Goal: Task Accomplishment & Management: Use online tool/utility

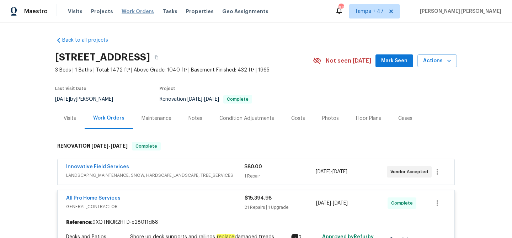
scroll to position [59, 0]
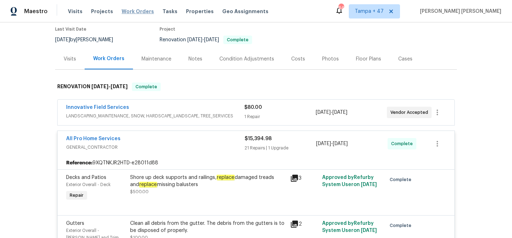
click at [134, 10] on span "Work Orders" at bounding box center [138, 11] width 32 height 7
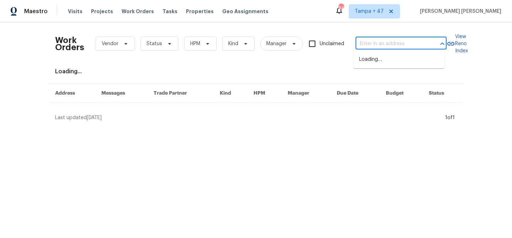
click at [360, 41] on input "text" at bounding box center [391, 43] width 71 height 11
paste input "[STREET_ADDRESS]"
type input "[STREET_ADDRESS]"
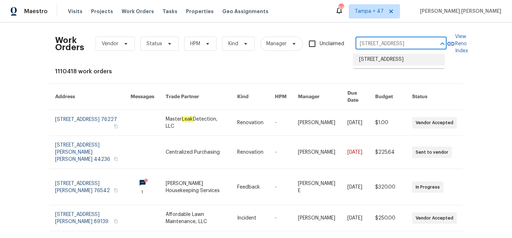
click at [378, 65] on li "[STREET_ADDRESS]" at bounding box center [399, 60] width 91 height 12
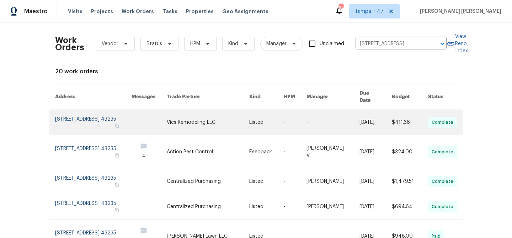
click at [308, 114] on td "-" at bounding box center [327, 122] width 53 height 25
click at [293, 123] on link at bounding box center [295, 122] width 23 height 25
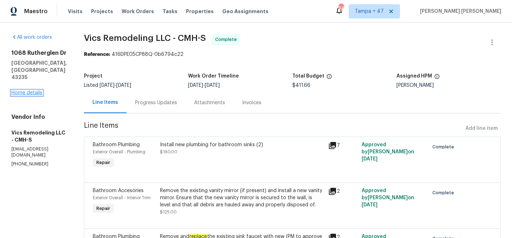
click at [30, 90] on link "Home details" at bounding box center [26, 92] width 31 height 5
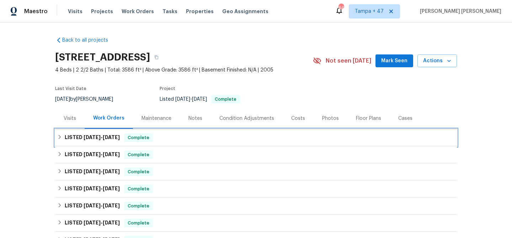
click at [159, 134] on div "LISTED [DATE] - [DATE] Complete" at bounding box center [256, 137] width 398 height 9
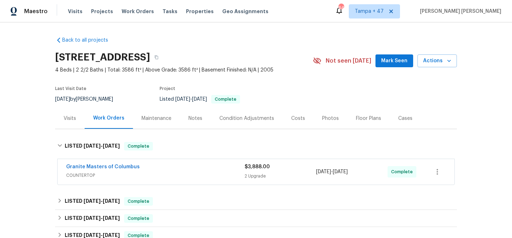
click at [203, 169] on div "Granite Masters of Columbus" at bounding box center [155, 167] width 179 height 9
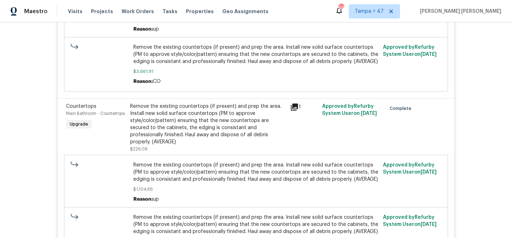
scroll to position [288, 0]
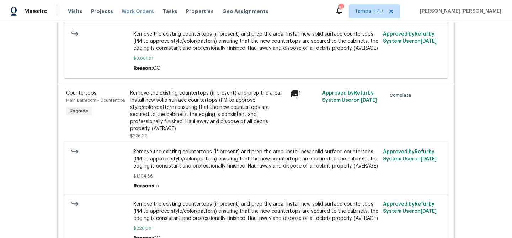
click at [140, 11] on span "Work Orders" at bounding box center [138, 11] width 32 height 7
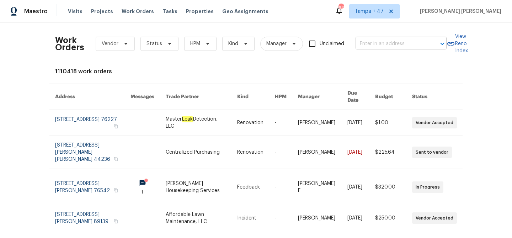
click at [388, 46] on input "text" at bounding box center [391, 43] width 71 height 11
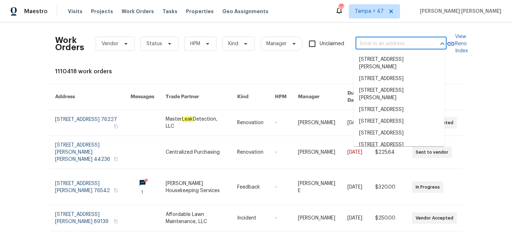
paste input "[STREET_ADDRESS]"
type input "[STREET_ADDRESS]"
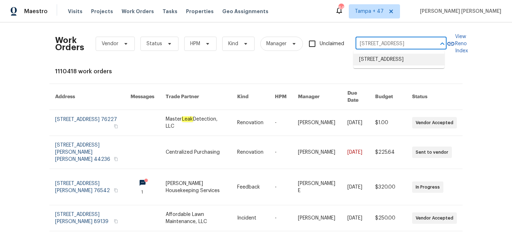
click at [387, 65] on li "[STREET_ADDRESS]" at bounding box center [399, 60] width 91 height 12
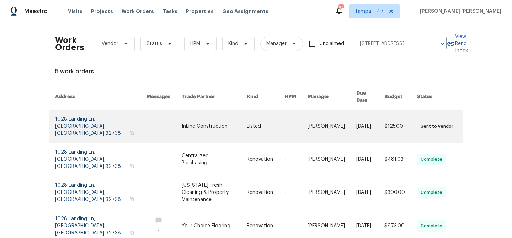
click at [326, 112] on link at bounding box center [332, 126] width 49 height 33
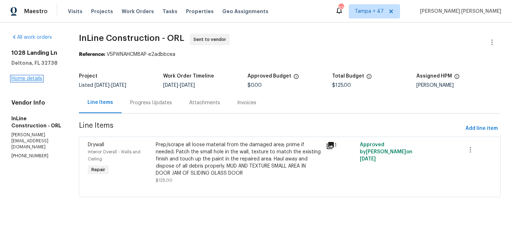
click at [28, 78] on link "Home details" at bounding box center [26, 78] width 31 height 5
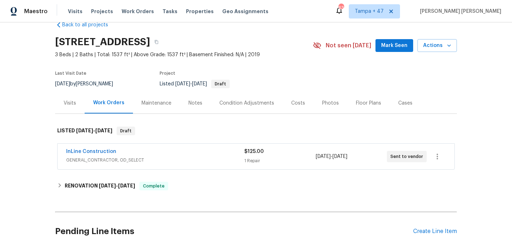
scroll to position [50, 0]
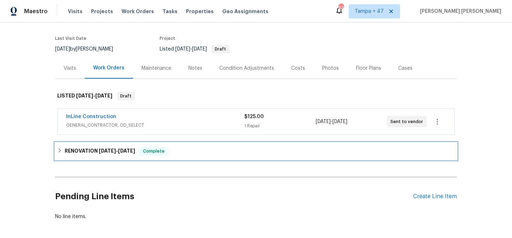
click at [139, 149] on div "Complete" at bounding box center [153, 151] width 29 height 9
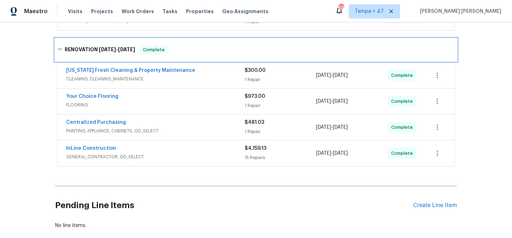
scroll to position [145, 0]
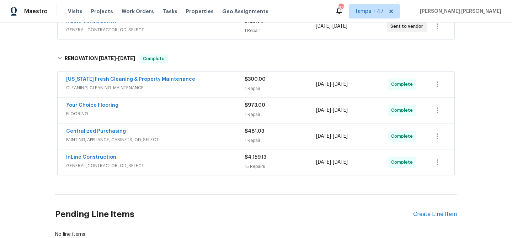
click at [214, 84] on div "[US_STATE] Fresh Cleaning & Property Maintenance" at bounding box center [155, 80] width 179 height 9
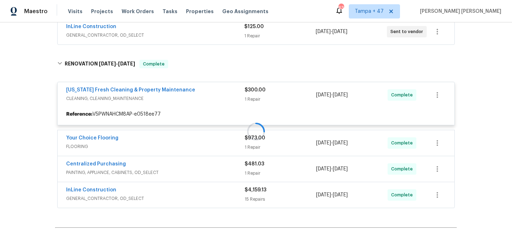
scroll to position [132, 0]
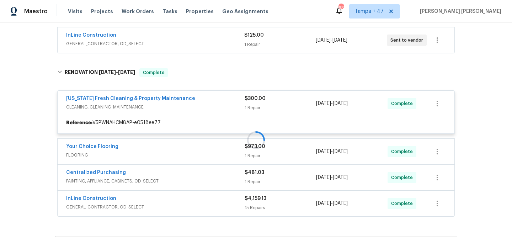
click at [228, 40] on span "GENERAL_CONTRACTOR, OD_SELECT" at bounding box center [155, 43] width 178 height 7
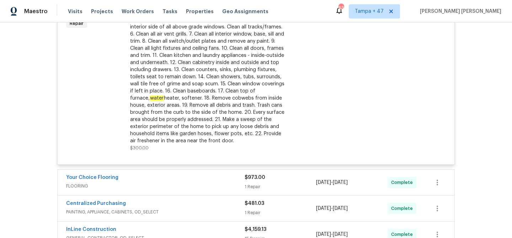
scroll to position [414, 0]
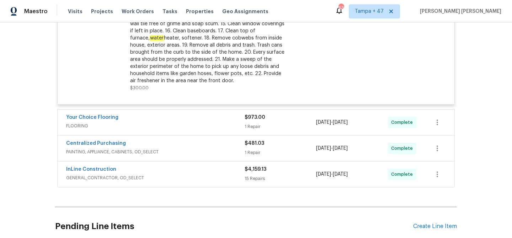
click at [217, 124] on span "FLOORING" at bounding box center [155, 125] width 179 height 7
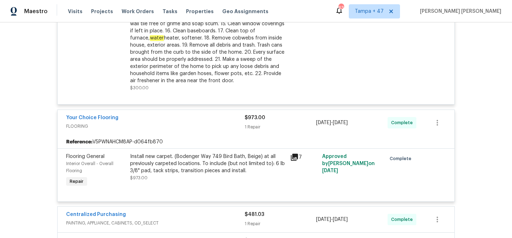
scroll to position [474, 0]
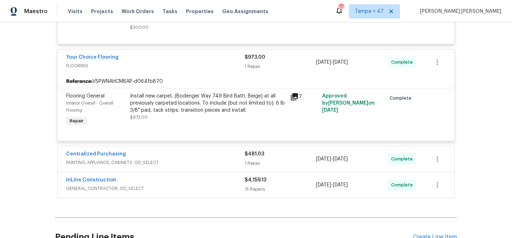
click at [216, 177] on div "InLine Construction" at bounding box center [155, 180] width 179 height 9
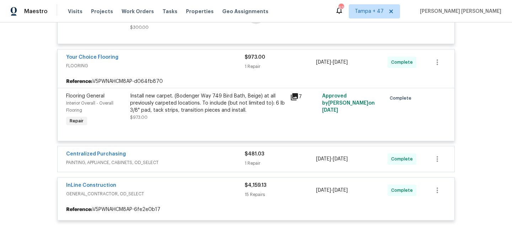
click at [218, 158] on div at bounding box center [256, 15] width 402 height 426
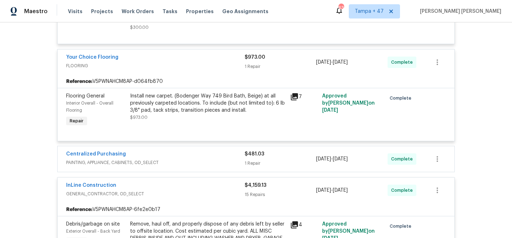
click at [220, 156] on div "Centralized Purchasing" at bounding box center [155, 154] width 179 height 9
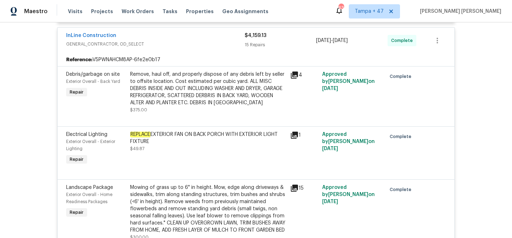
scroll to position [690, 0]
